Goal: Transaction & Acquisition: Purchase product/service

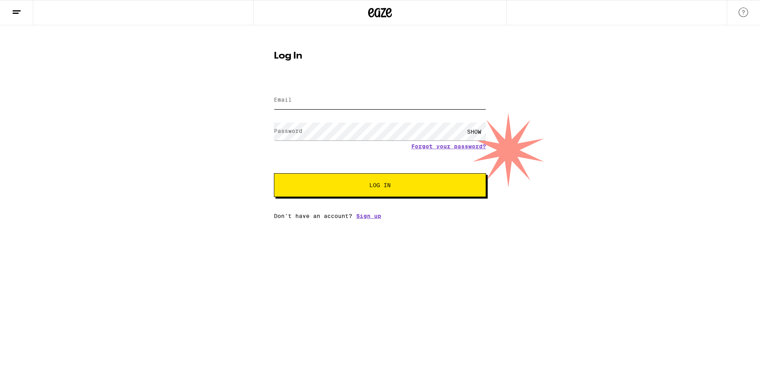
type input "[EMAIL_ADDRESS][DOMAIN_NAME]"
click at [314, 104] on input "[EMAIL_ADDRESS][DOMAIN_NAME]" at bounding box center [380, 100] width 212 height 18
click at [317, 185] on span "Log In" at bounding box center [380, 186] width 148 height 6
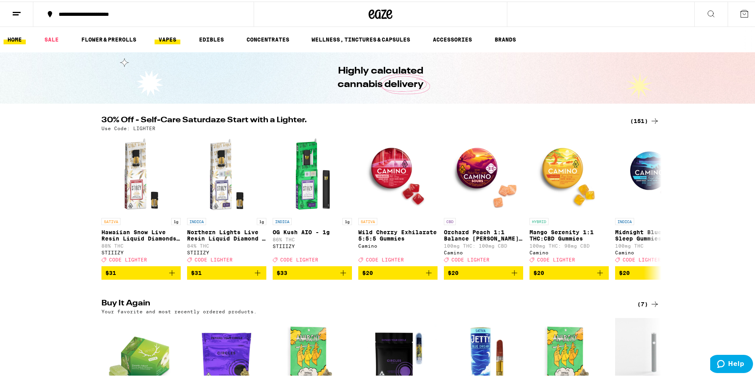
click at [162, 39] on link "VAPES" at bounding box center [167, 38] width 26 height 10
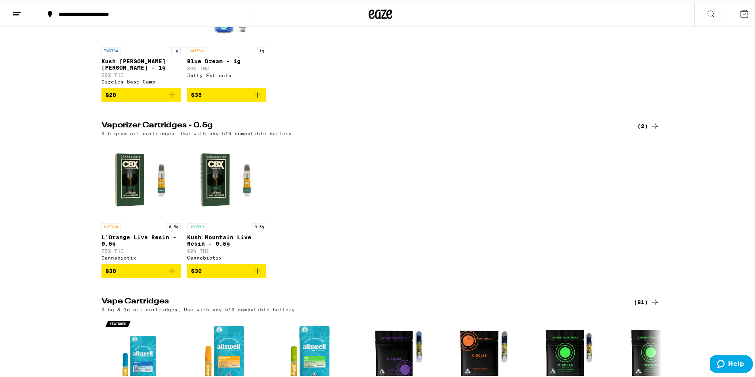
scroll to position [79, 0]
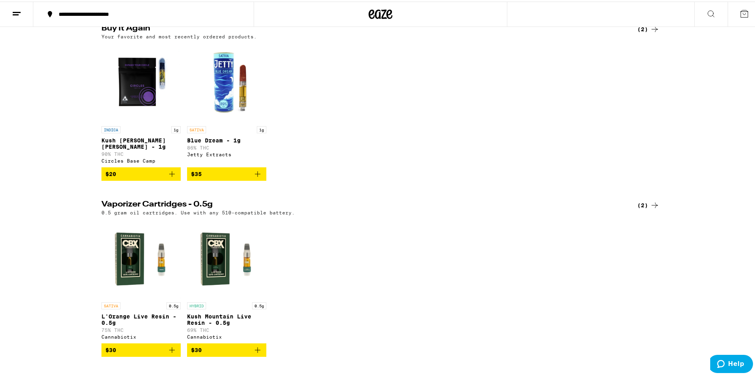
click at [229, 177] on span "$35" at bounding box center [226, 173] width 71 height 10
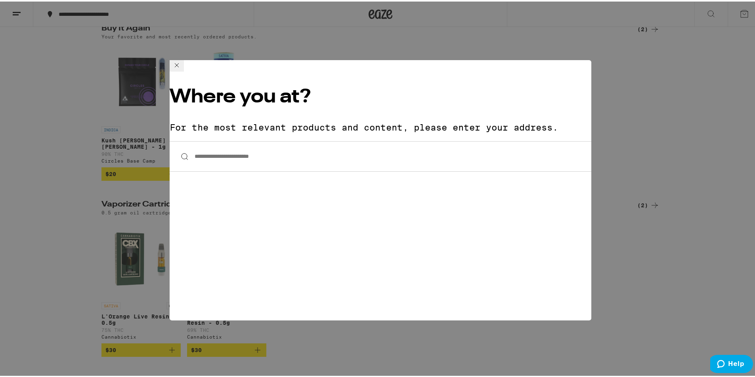
click at [233, 140] on input "**********" at bounding box center [380, 155] width 421 height 30
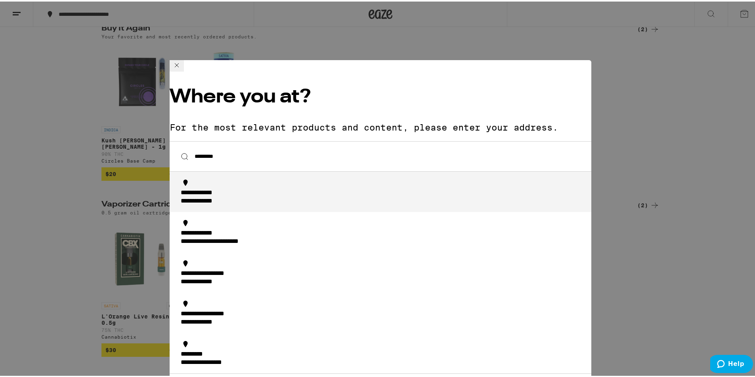
click at [259, 188] on div "**********" at bounding box center [383, 196] width 404 height 17
type input "**********"
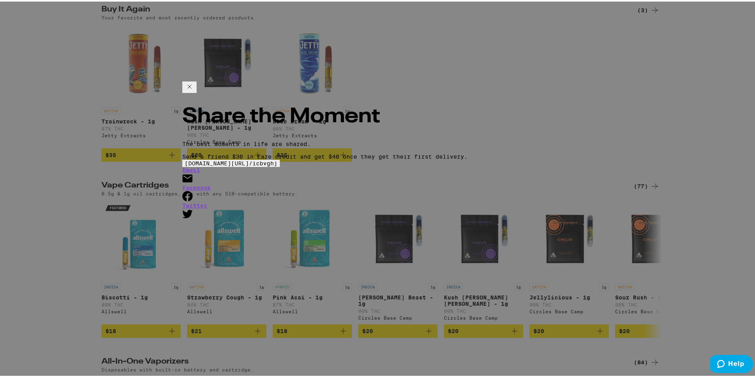
click at [194, 90] on icon at bounding box center [190, 85] width 10 height 10
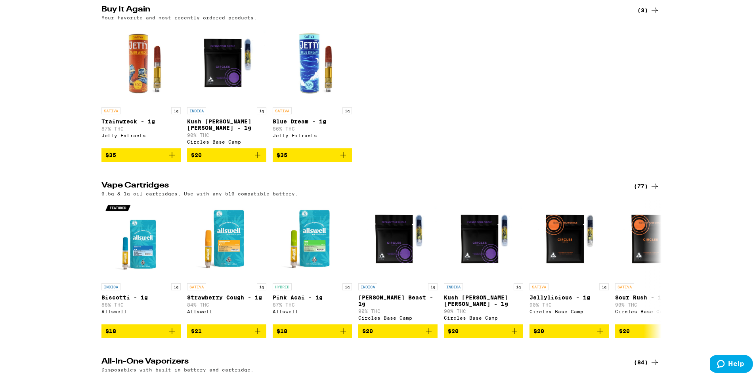
click at [328, 158] on span "$35" at bounding box center [311, 154] width 71 height 10
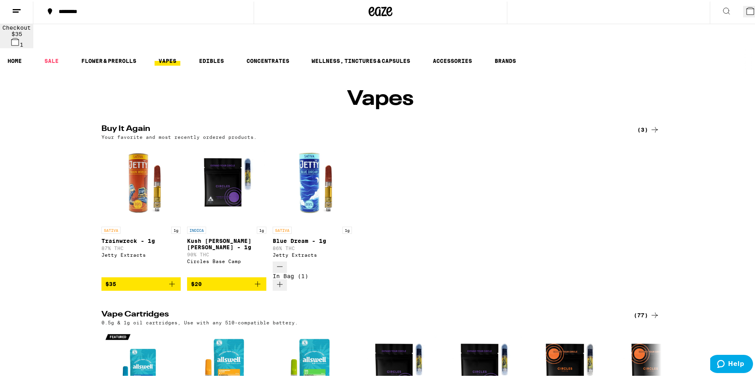
scroll to position [0, 0]
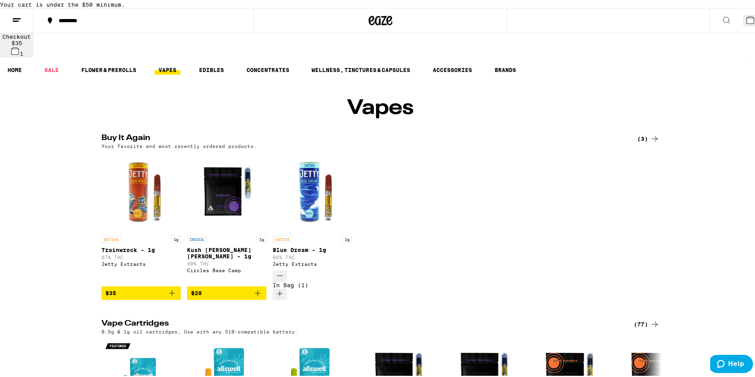
click at [157, 64] on link "VAPES" at bounding box center [167, 69] width 26 height 10
click at [56, 67] on link "SALE" at bounding box center [51, 69] width 22 height 10
click at [55, 67] on link "SALE" at bounding box center [51, 69] width 22 height 10
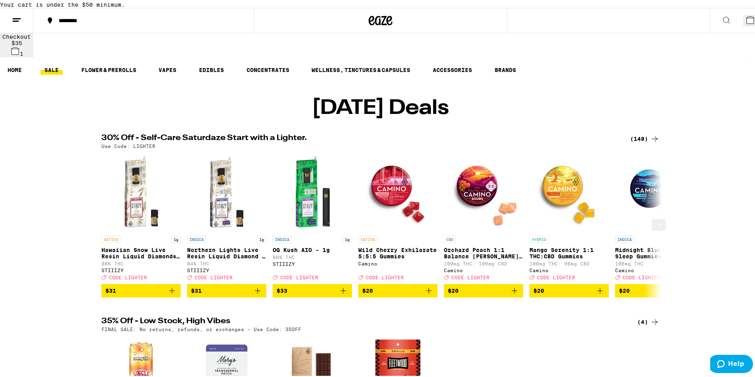
click at [655, 228] on icon at bounding box center [659, 224] width 10 height 10
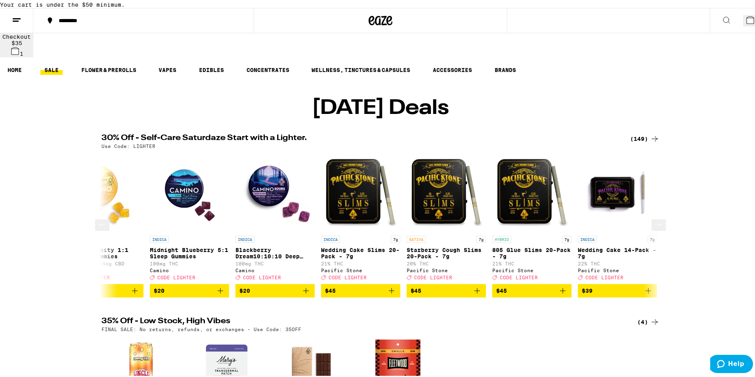
scroll to position [0, 471]
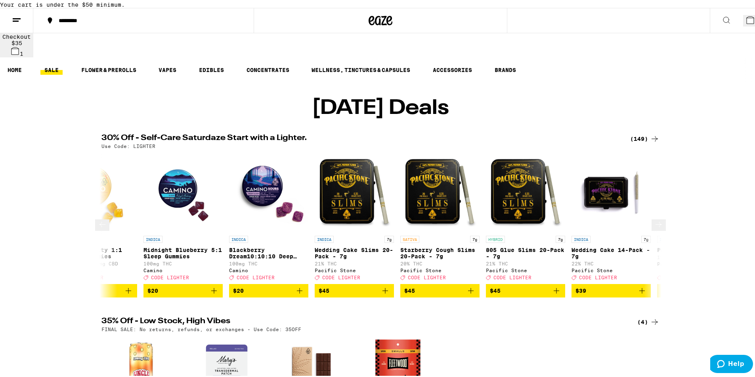
click at [654, 228] on icon at bounding box center [659, 224] width 10 height 10
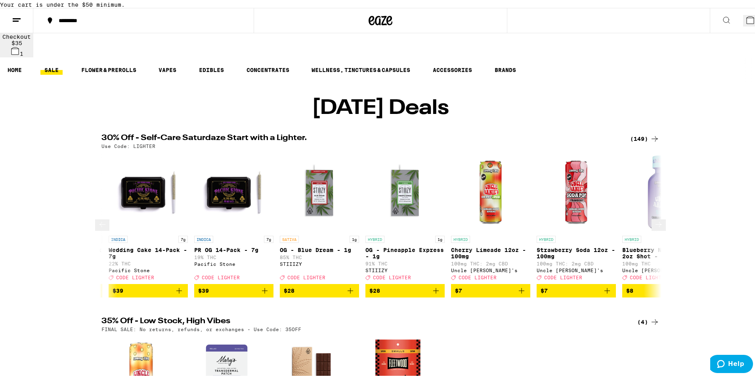
scroll to position [0, 943]
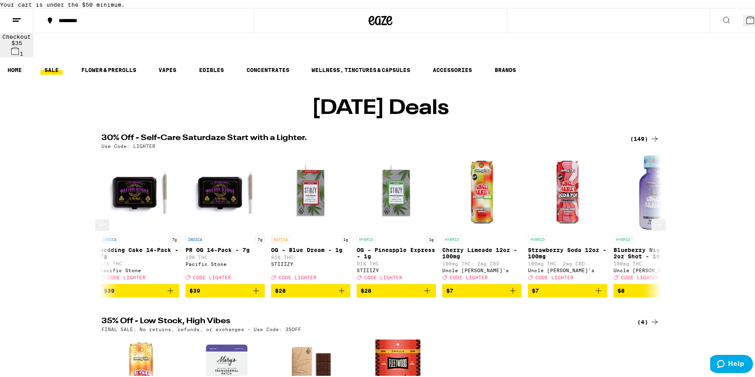
click at [654, 228] on icon at bounding box center [659, 224] width 10 height 10
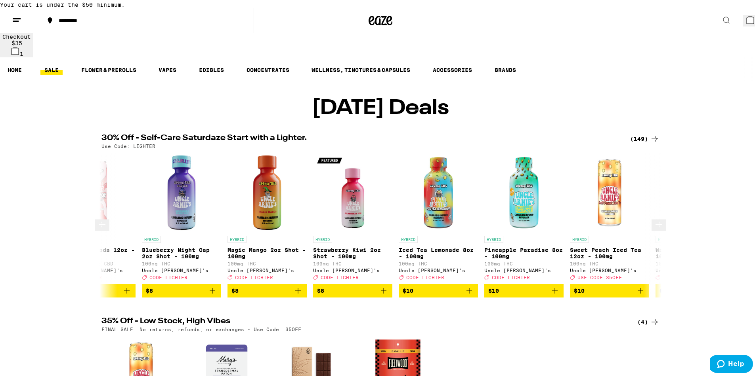
click at [654, 228] on icon at bounding box center [659, 224] width 10 height 10
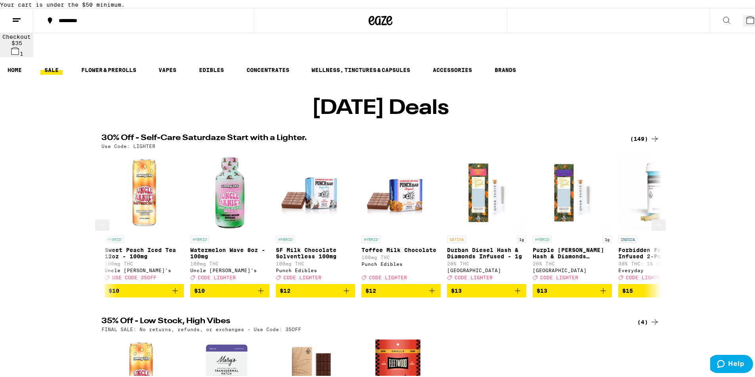
scroll to position [0, 1885]
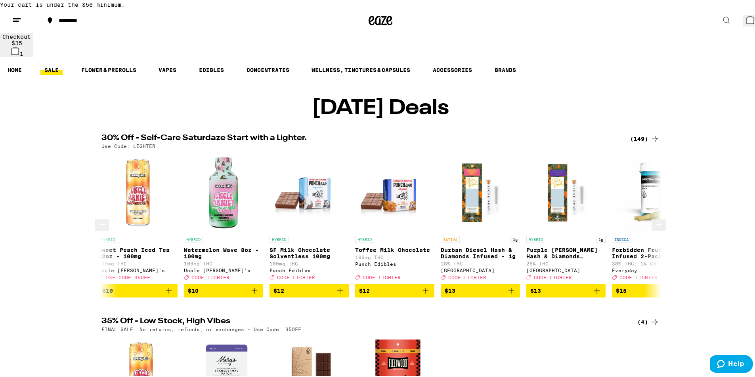
click at [101, 226] on icon at bounding box center [102, 224] width 6 height 6
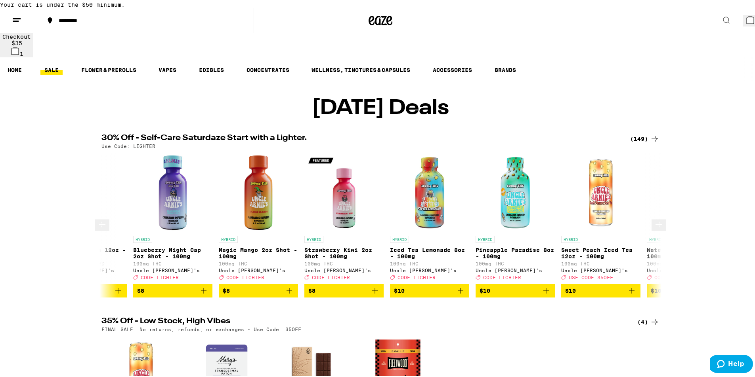
scroll to position [0, 1414]
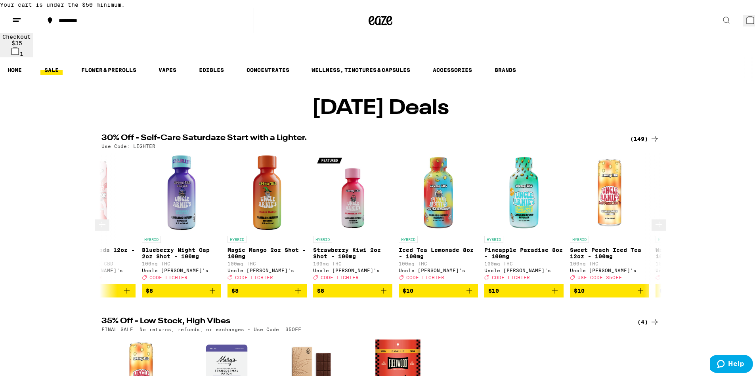
click at [102, 221] on button at bounding box center [102, 223] width 14 height 11
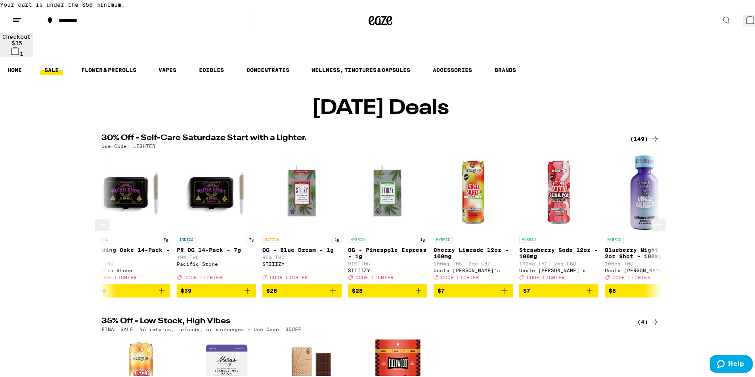
scroll to position [0, 943]
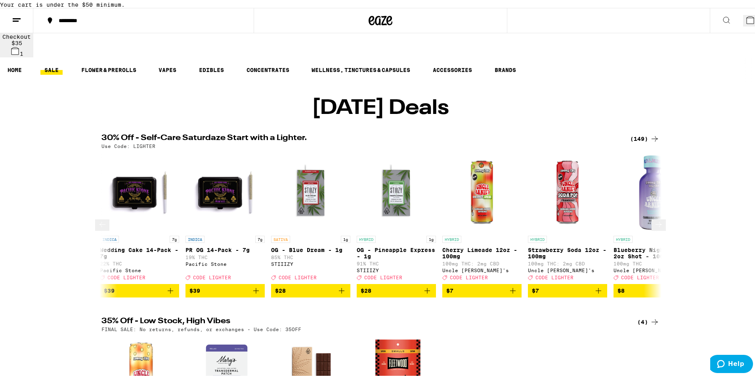
click at [652, 230] on button at bounding box center [658, 223] width 14 height 11
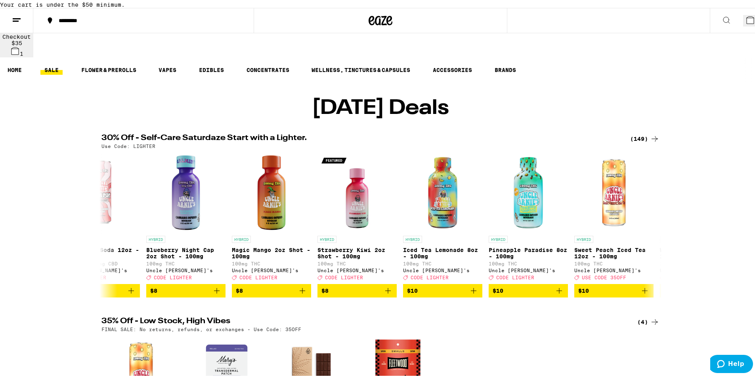
scroll to position [0, 1414]
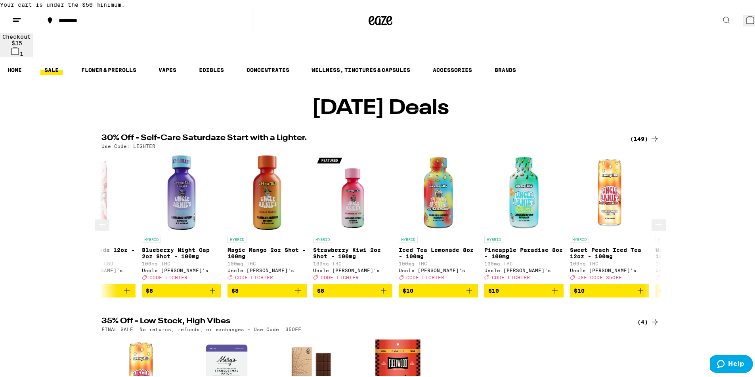
click at [514, 294] on span "$10" at bounding box center [523, 290] width 71 height 10
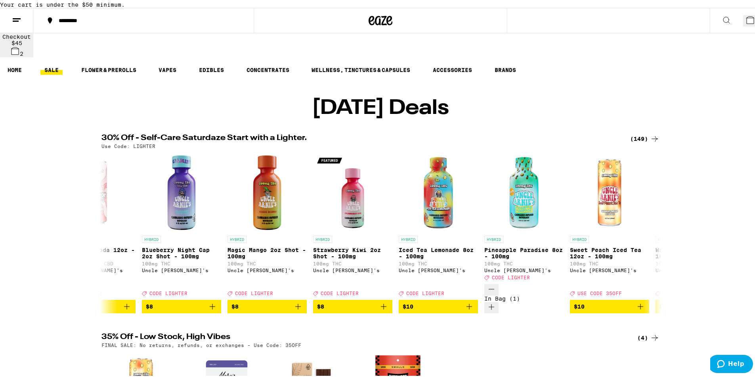
click at [755, 25] on span "2" at bounding box center [757, 21] width 4 height 6
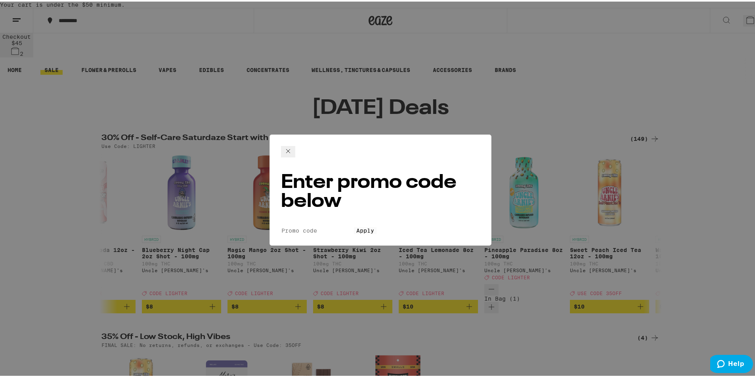
click at [352, 226] on input "Promo Code" at bounding box center [317, 229] width 73 height 7
type input "lighter"
click at [376, 226] on button "Apply" at bounding box center [365, 229] width 23 height 7
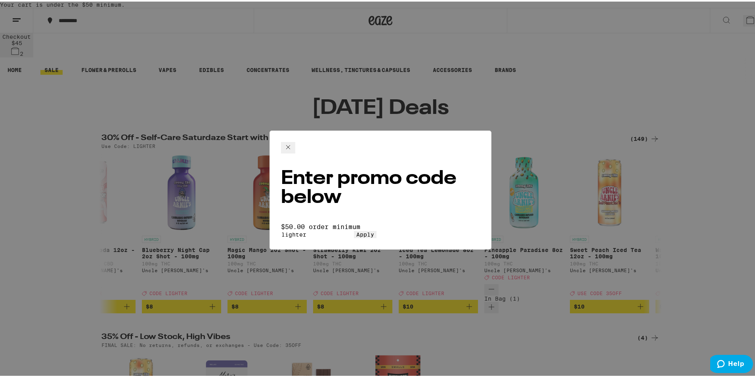
click at [290, 144] on icon at bounding box center [288, 146] width 4 height 4
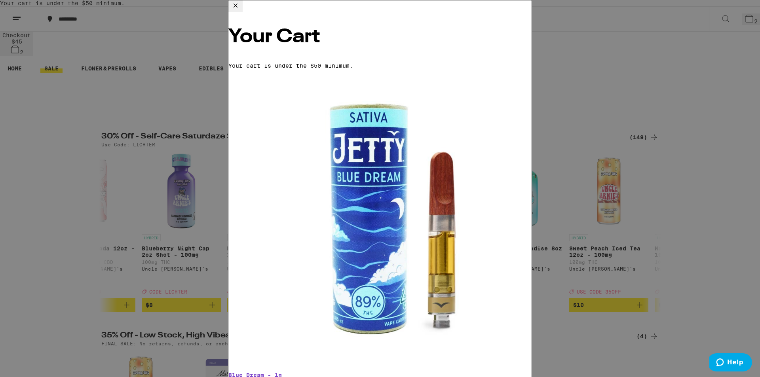
click at [681, 273] on div "Your Cart Your cart is under the $50 minimum. Blue Dream - 1g Jetty Extracts $3…" at bounding box center [380, 188] width 760 height 377
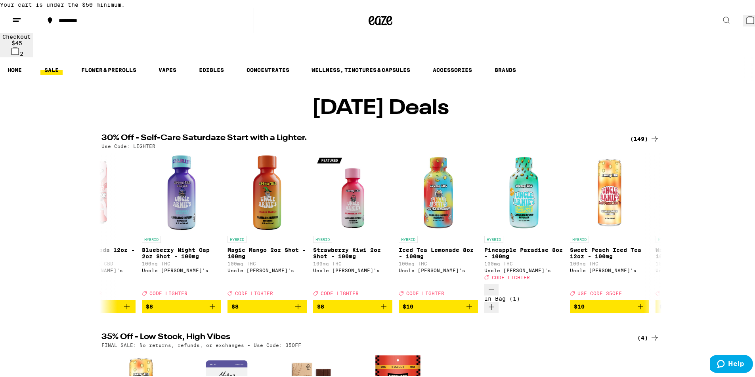
click at [650, 333] on icon at bounding box center [655, 337] width 10 height 10
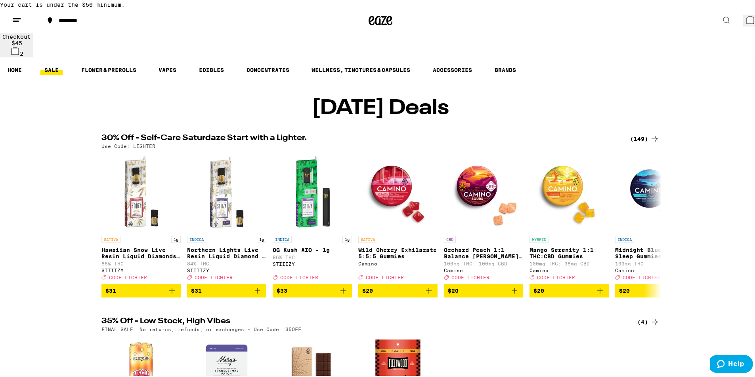
click at [640, 142] on div "(149)" at bounding box center [644, 138] width 29 height 10
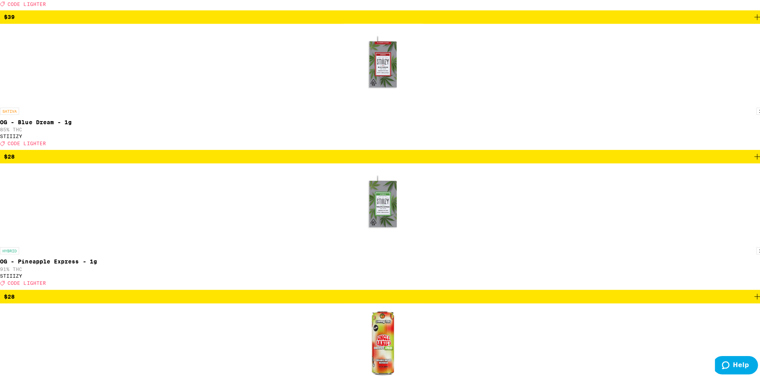
scroll to position [1980, 0]
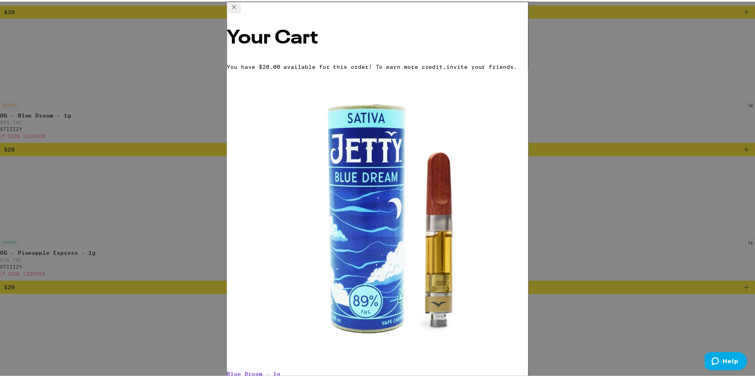
scroll to position [48, 0]
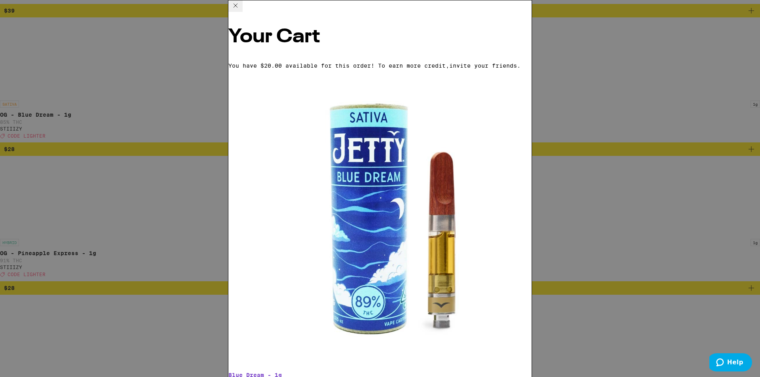
drag, startPoint x: 352, startPoint y: 342, endPoint x: 349, endPoint y: 355, distance: 13.1
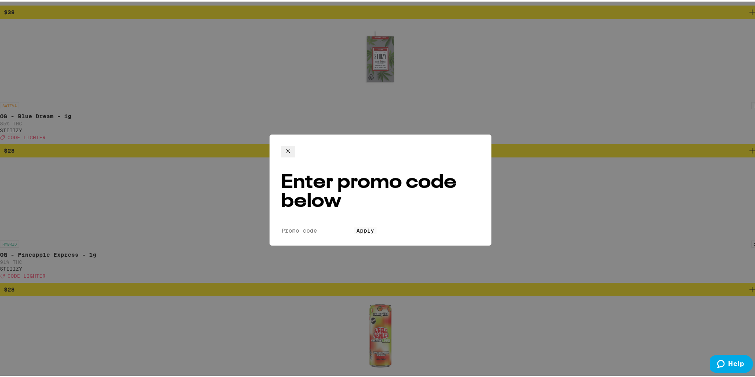
click at [340, 225] on form "Promo Code Apply" at bounding box center [380, 229] width 199 height 8
click at [339, 226] on input "Promo Code" at bounding box center [317, 229] width 73 height 7
type input "Lighter"
click at [374, 226] on span "Apply" at bounding box center [365, 229] width 18 height 6
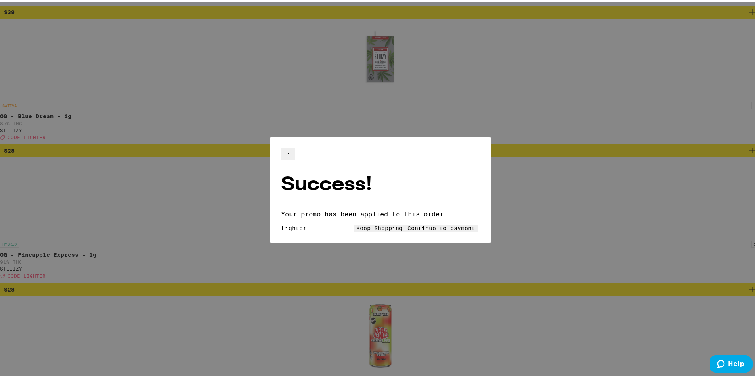
click at [435, 224] on span "Continue to payment" at bounding box center [441, 227] width 68 height 6
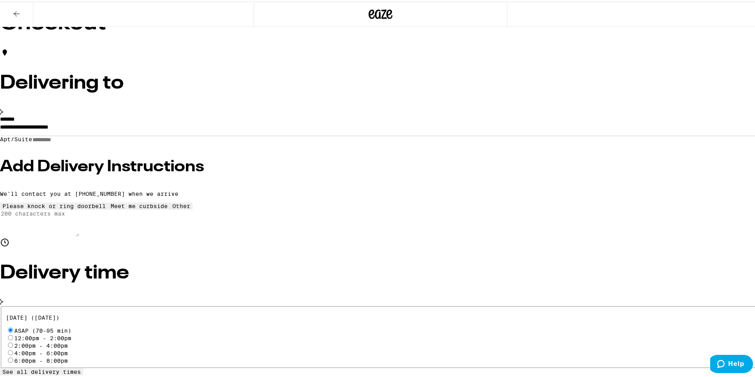
scroll to position [176, 0]
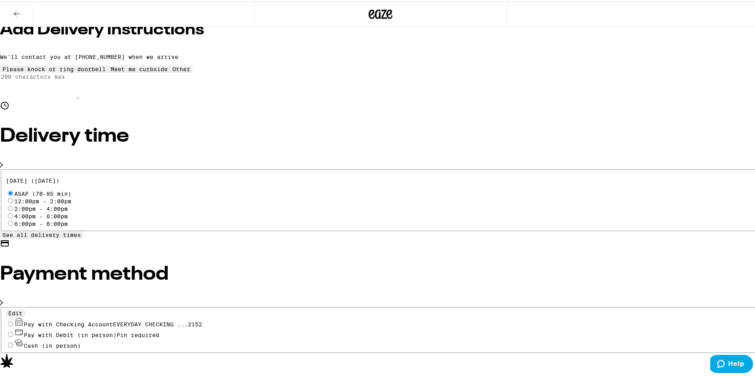
click at [202, 320] on span "Pay with Checking Account EVERYDAY CHECKING ...2152" at bounding box center [113, 323] width 178 height 6
click at [13, 320] on input "Pay with Checking Account EVERYDAY CHECKING ...2152" at bounding box center [10, 322] width 5 height 5
radio input "true"
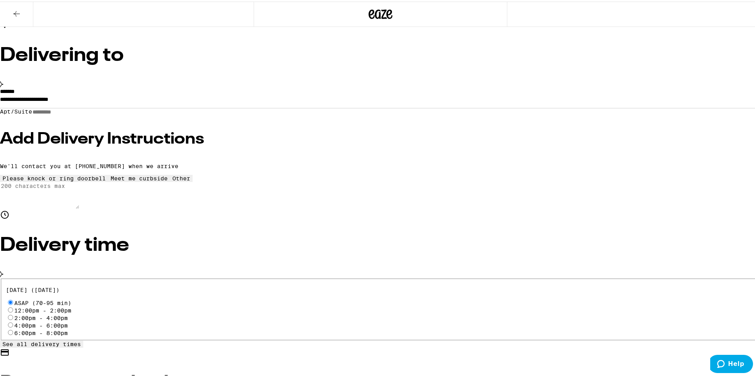
scroll to position [57, 0]
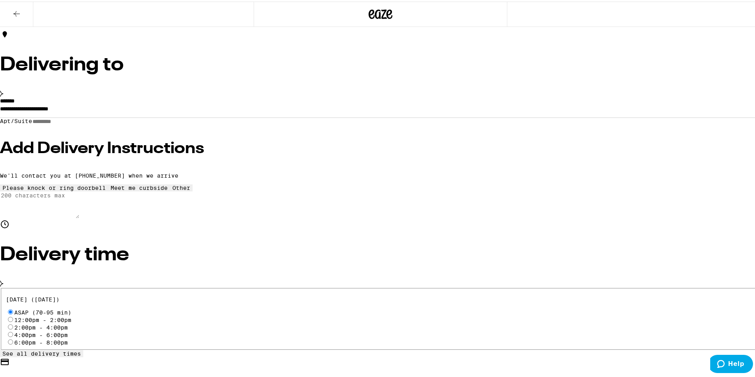
click at [88, 124] on input "Apt/Suite" at bounding box center [60, 120] width 56 height 7
click at [189, 143] on h3 "Add Delivery Instructions" at bounding box center [380, 147] width 760 height 16
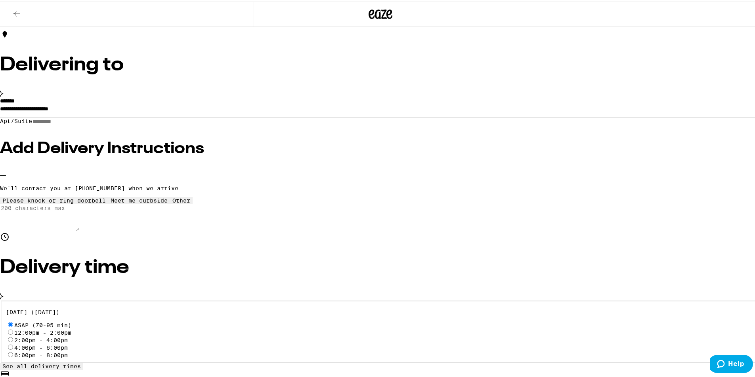
click at [190, 202] on div "Other" at bounding box center [181, 199] width 18 height 6
click at [79, 230] on textarea "Enter any other delivery instructions you want driver to know" at bounding box center [39, 216] width 79 height 27
click at [168, 196] on div "Meet me curbside" at bounding box center [139, 199] width 57 height 6
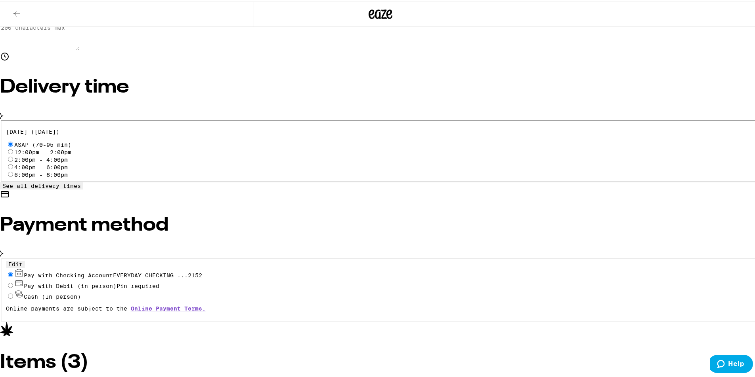
scroll to position [40, 0]
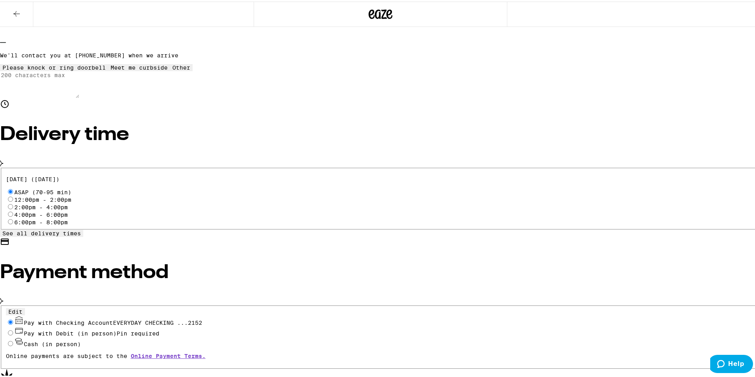
scroll to position [261, 0]
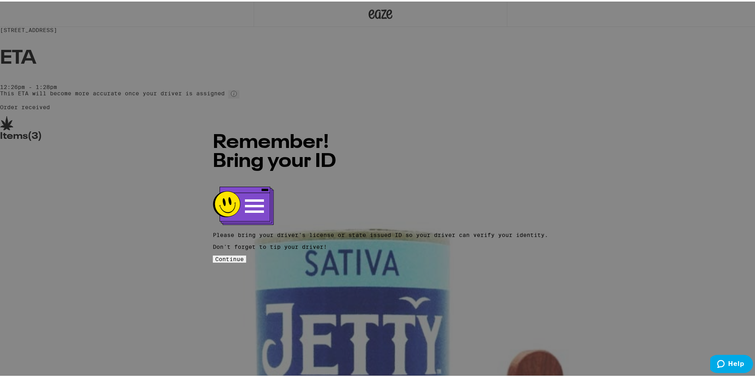
click at [244, 255] on span "Continue" at bounding box center [229, 258] width 29 height 6
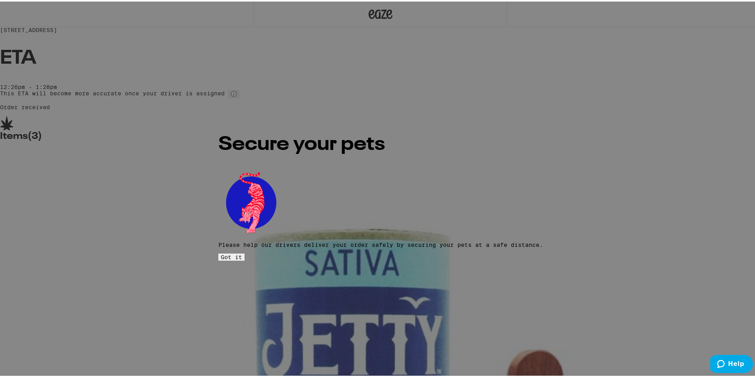
click at [244, 252] on button "Got it" at bounding box center [231, 255] width 26 height 7
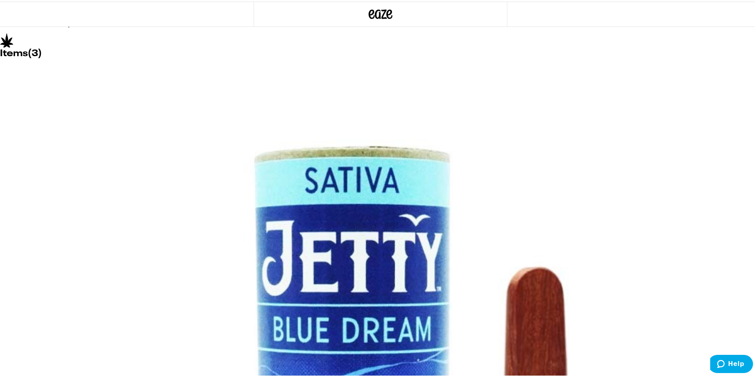
scroll to position [76, 0]
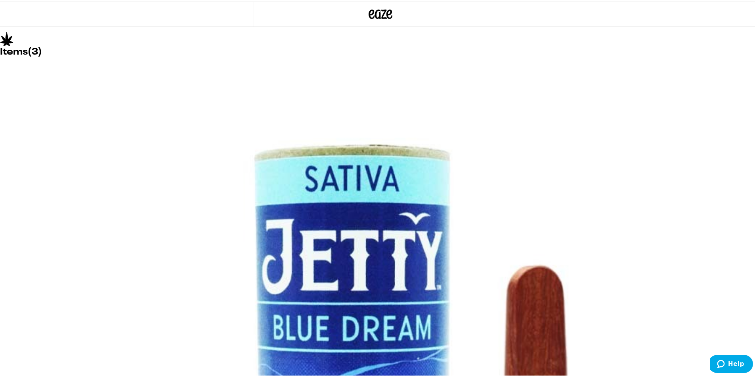
drag, startPoint x: 189, startPoint y: 373, endPoint x: 253, endPoint y: 363, distance: 64.1
